Goal: Task Accomplishment & Management: Manage account settings

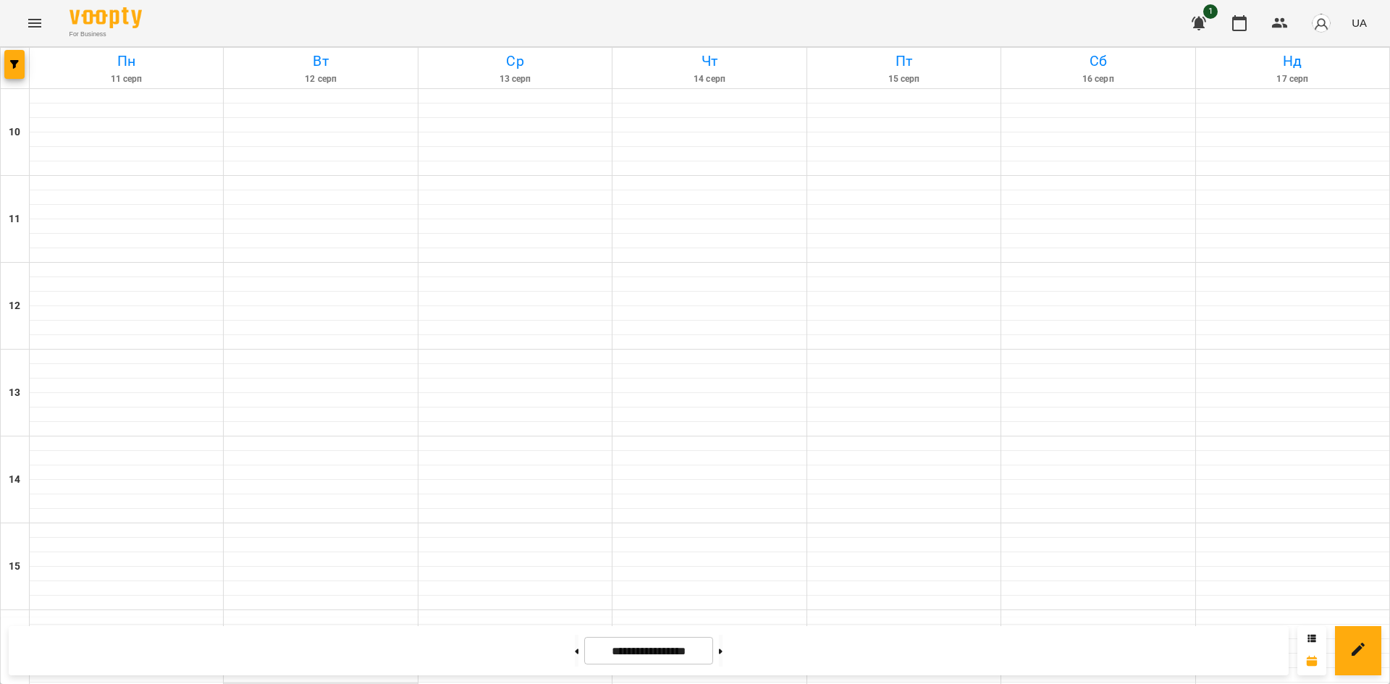
scroll to position [507, 0]
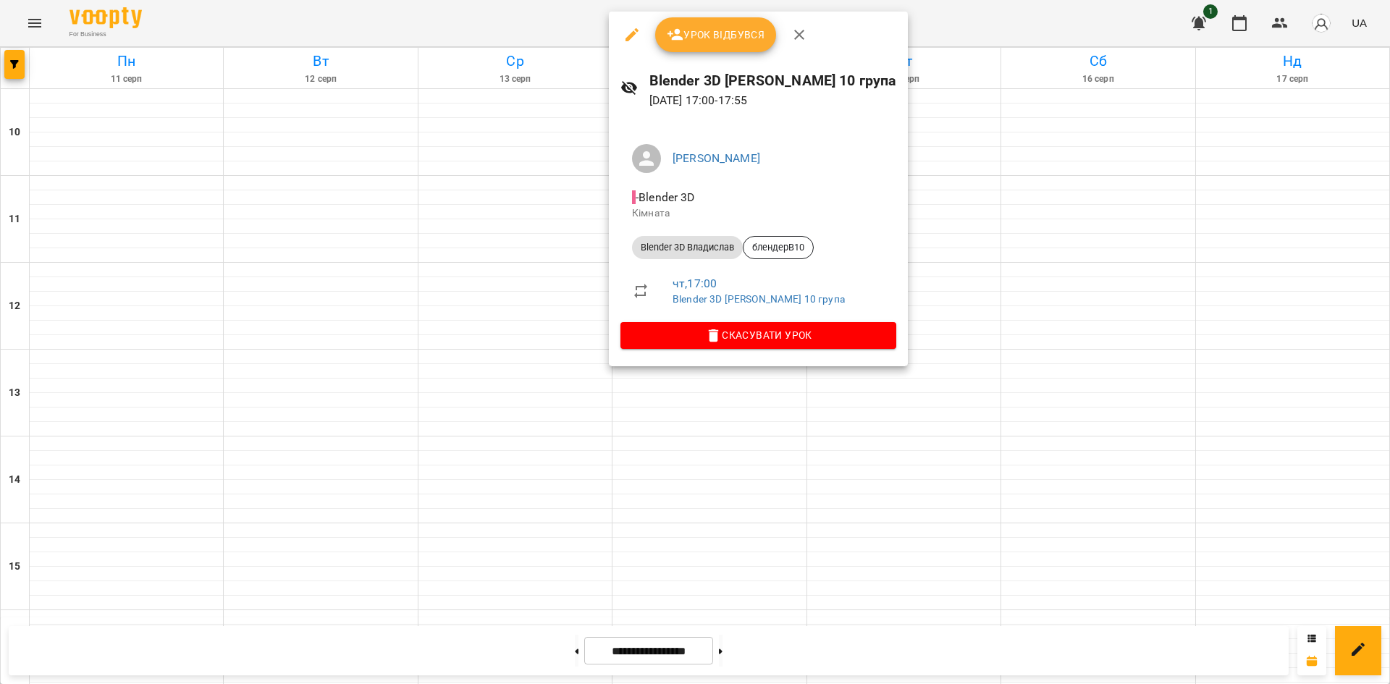
click at [1267, 220] on div at bounding box center [695, 342] width 1390 height 684
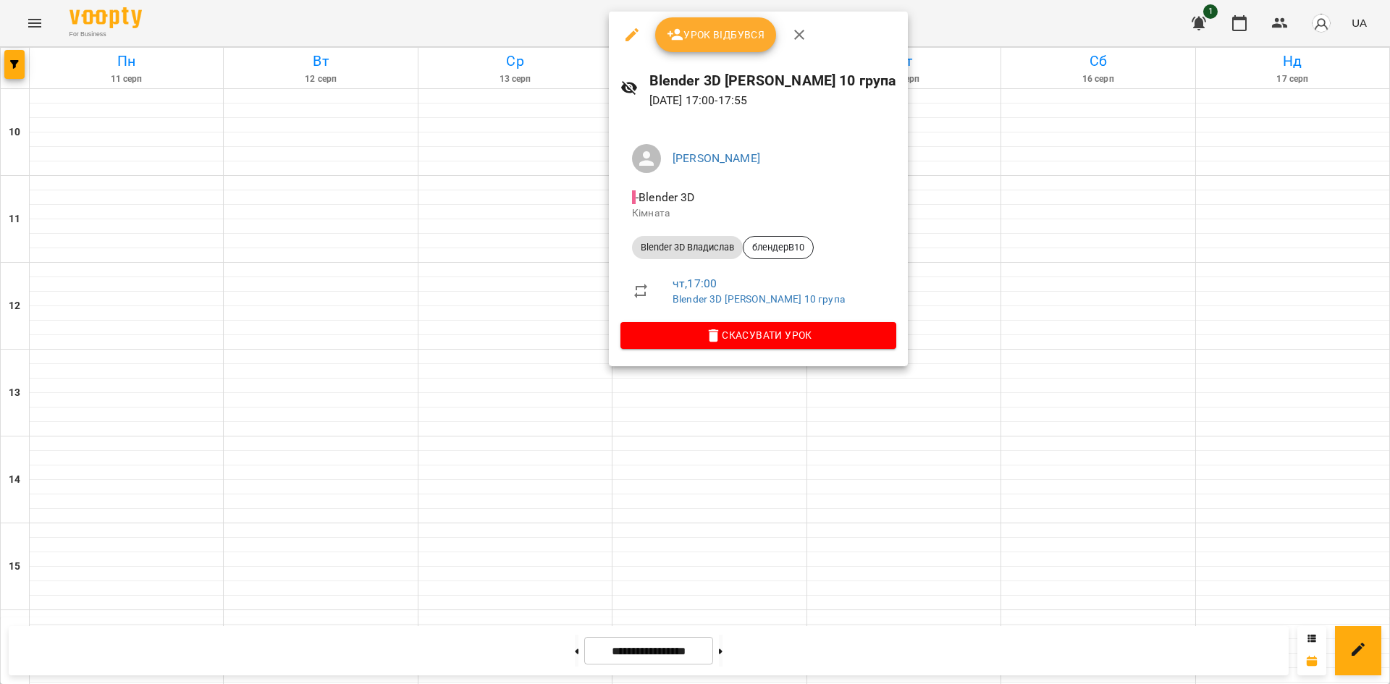
click at [1308, 315] on div at bounding box center [695, 342] width 1390 height 684
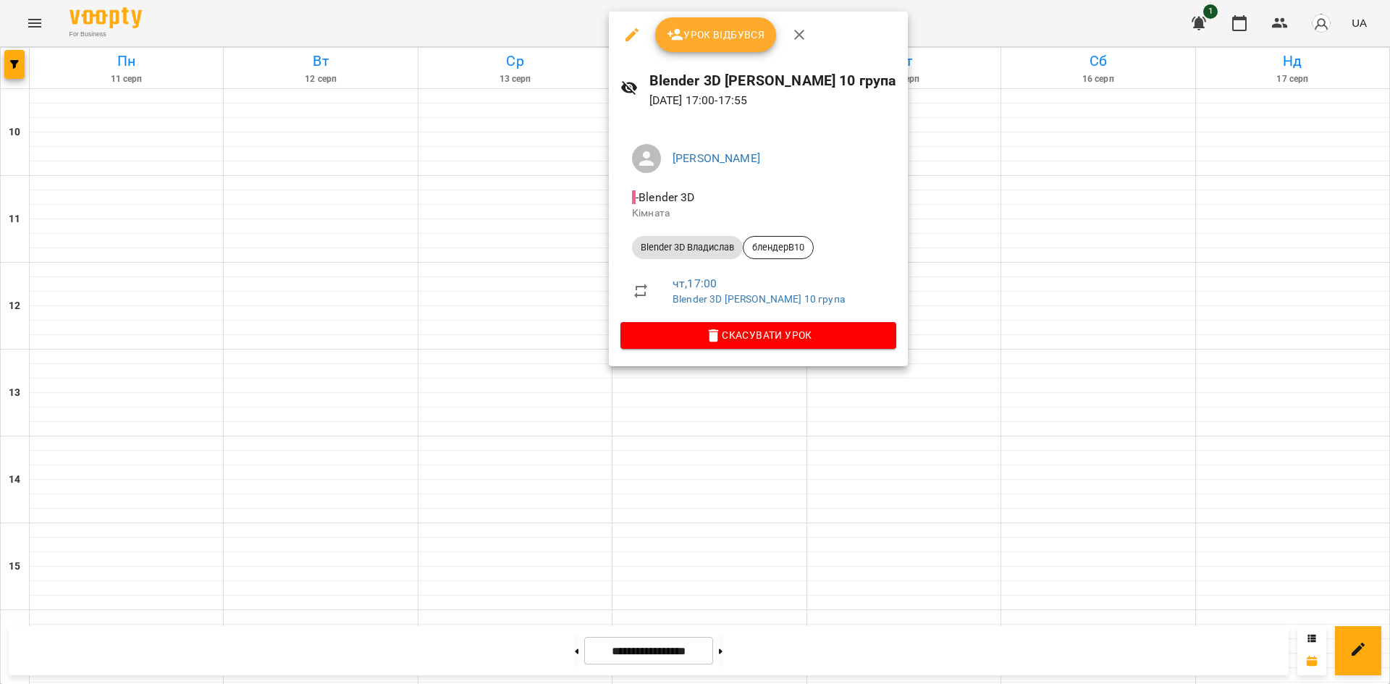
click at [1314, 250] on div at bounding box center [695, 342] width 1390 height 684
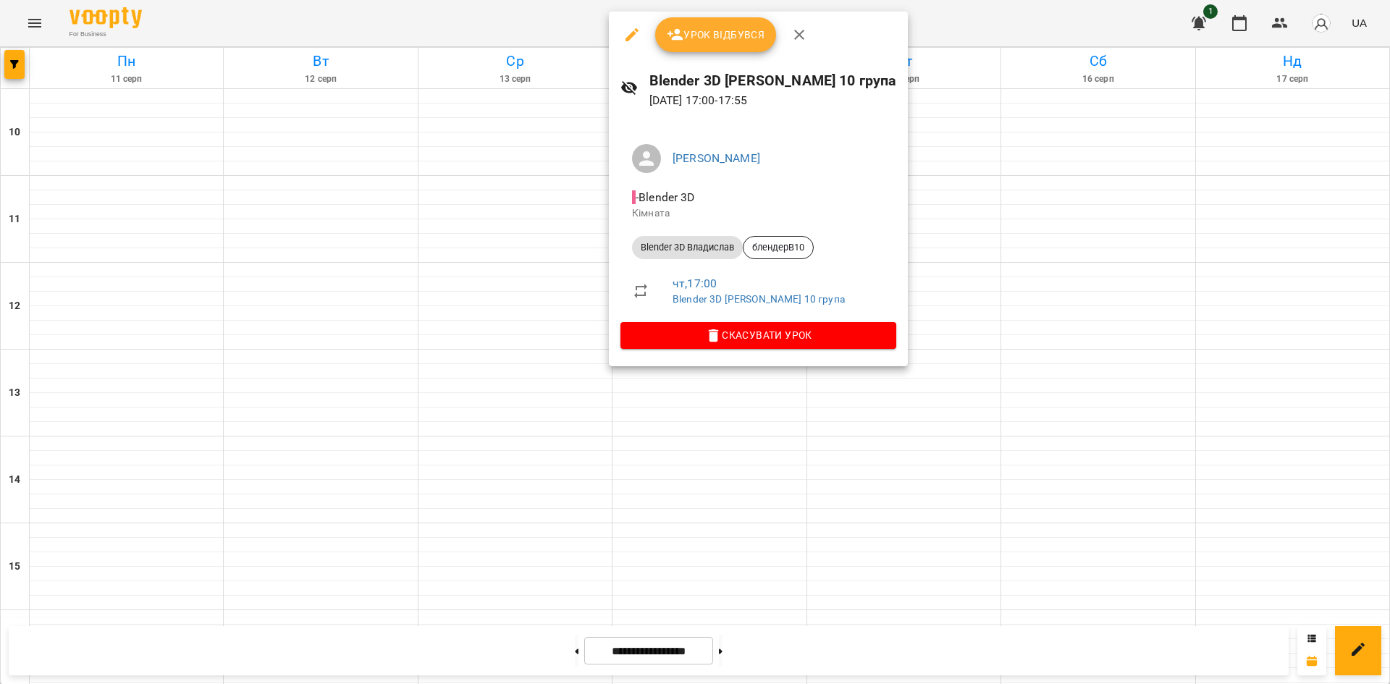
click at [1078, 469] on div at bounding box center [695, 342] width 1390 height 684
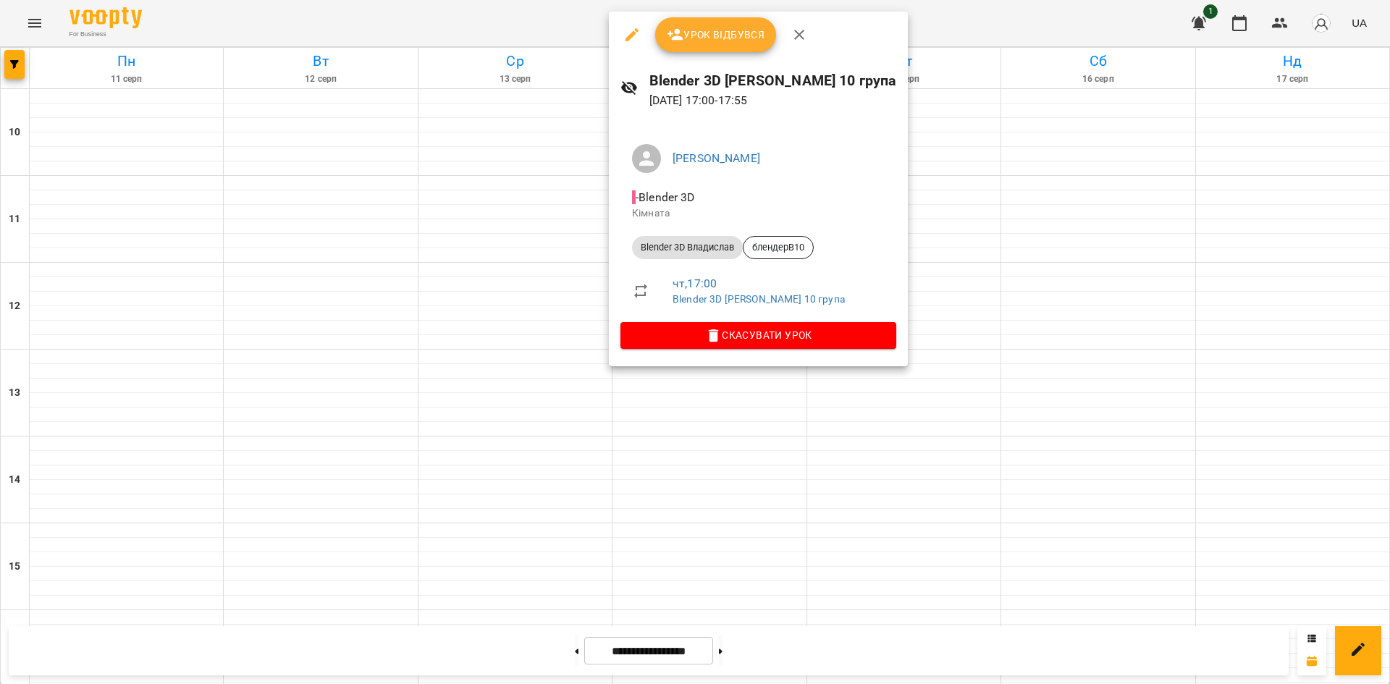
click at [620, 31] on button "button" at bounding box center [632, 34] width 35 height 35
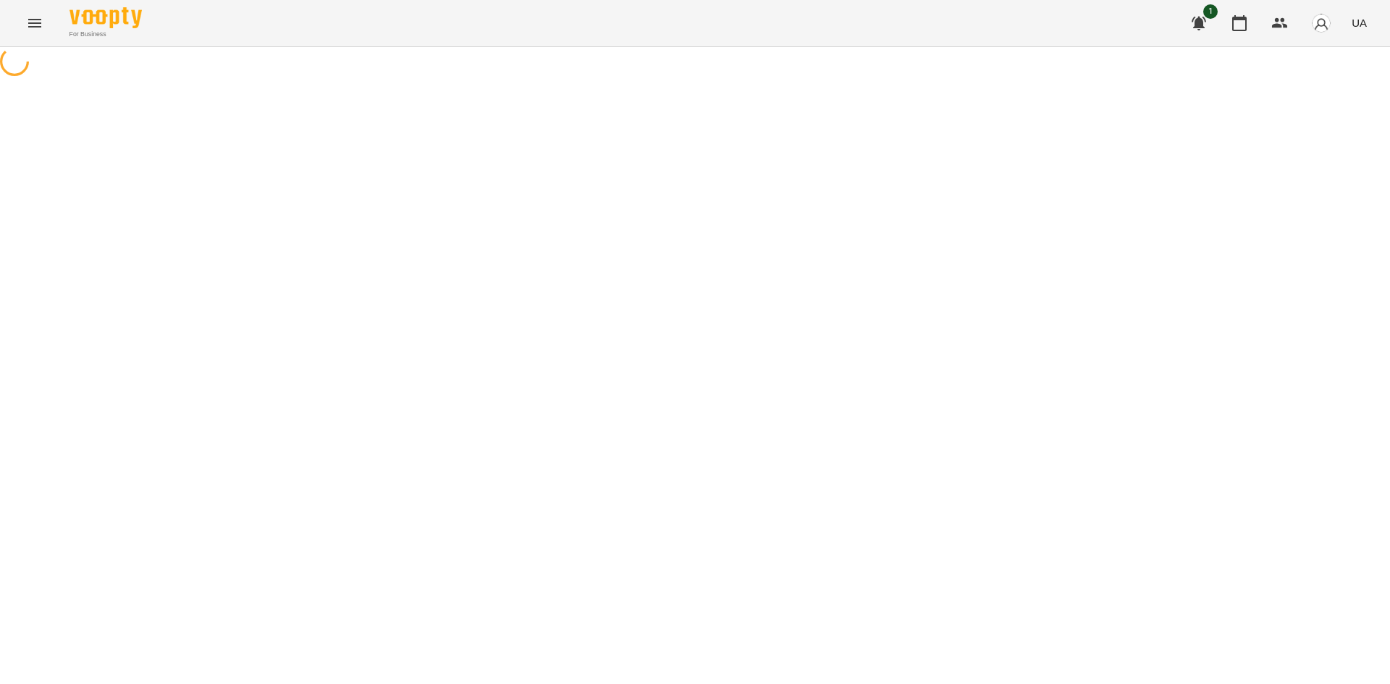
select select "**********"
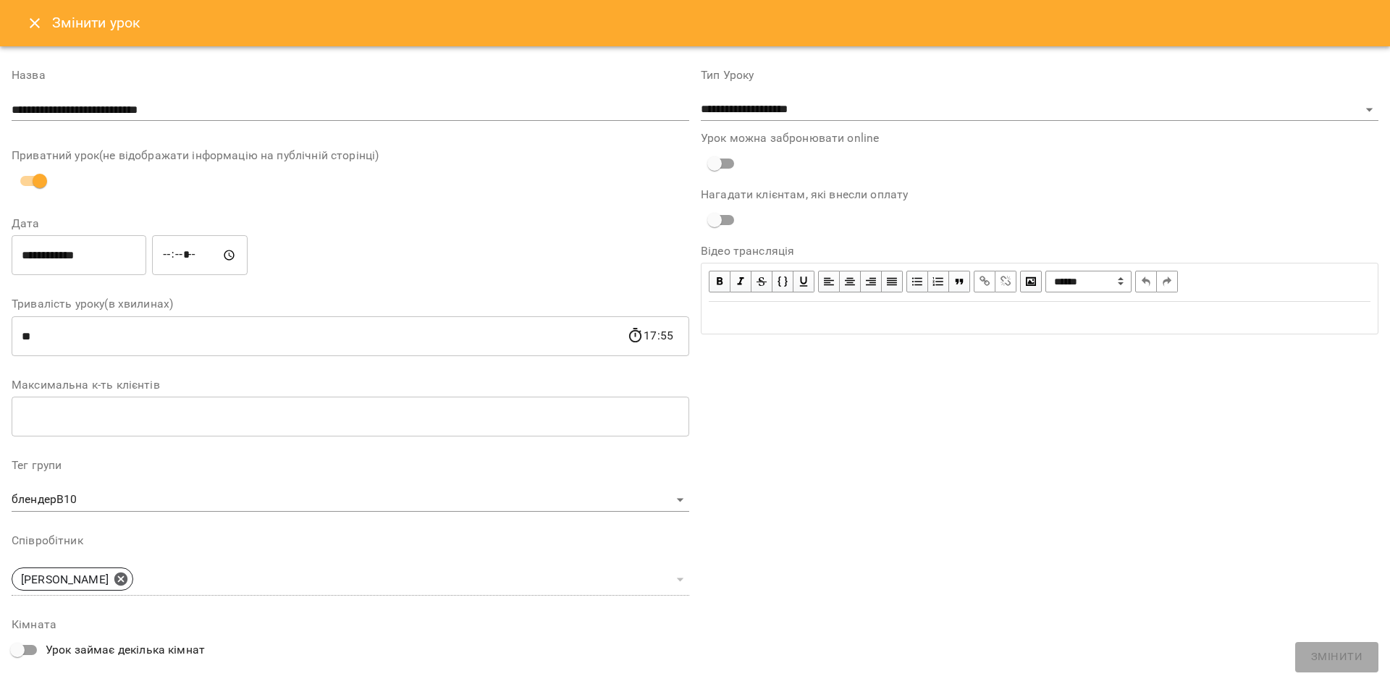
click at [30, 29] on icon "Close" at bounding box center [34, 22] width 17 height 17
